Goal: Find specific page/section: Find specific page/section

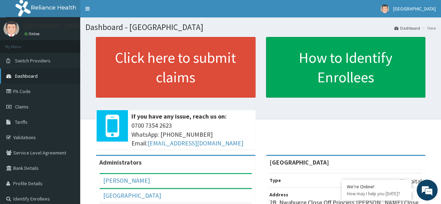
click at [33, 72] on link "Dashboard" at bounding box center [40, 75] width 80 height 15
click at [32, 74] on span "Dashboard" at bounding box center [26, 76] width 23 height 6
click at [30, 91] on link "PA Code" at bounding box center [40, 91] width 80 height 15
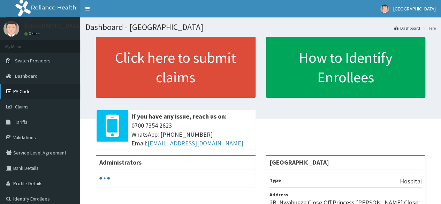
click at [24, 90] on link "PA Code" at bounding box center [40, 91] width 80 height 15
